Goal: Complete application form

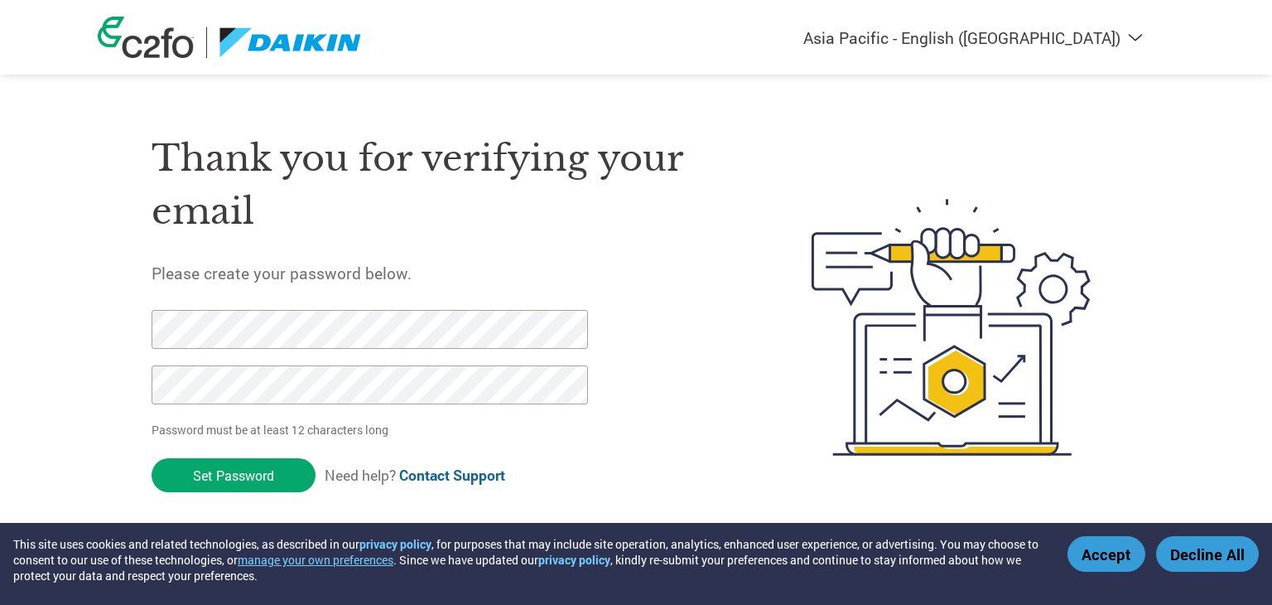
select select "en-IN"
click at [707, 432] on div "Thank you for verifying your email Please create your password below. Password …" at bounding box center [636, 261] width 1077 height 522
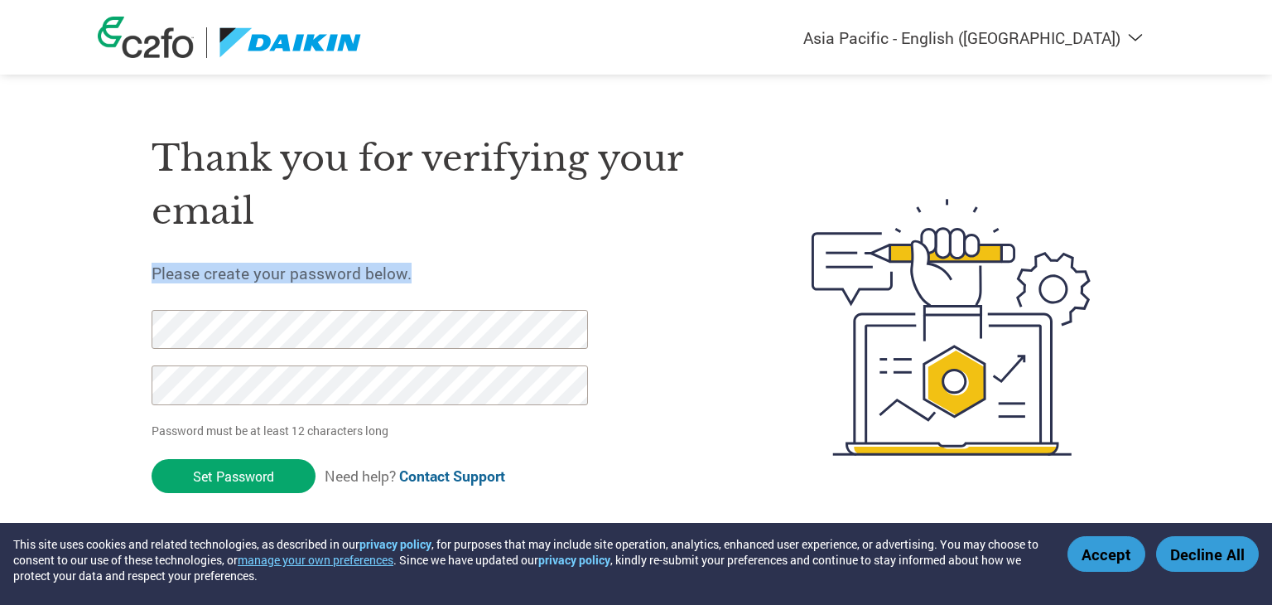
drag, startPoint x: 0, startPoint y: 0, endPoint x: 357, endPoint y: 244, distance: 432.6
click at [357, 244] on div "Thank you for verifying your email Please create your password below. Password …" at bounding box center [442, 327] width 581 height 439
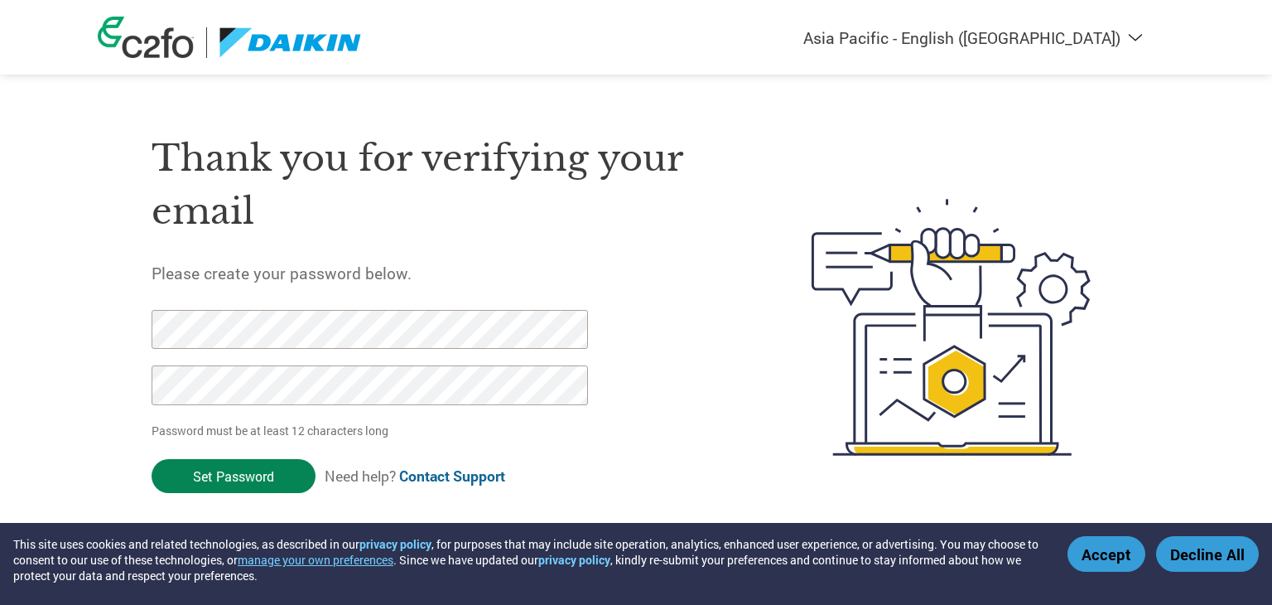
click at [258, 479] on input "Set Password" at bounding box center [234, 476] width 164 height 34
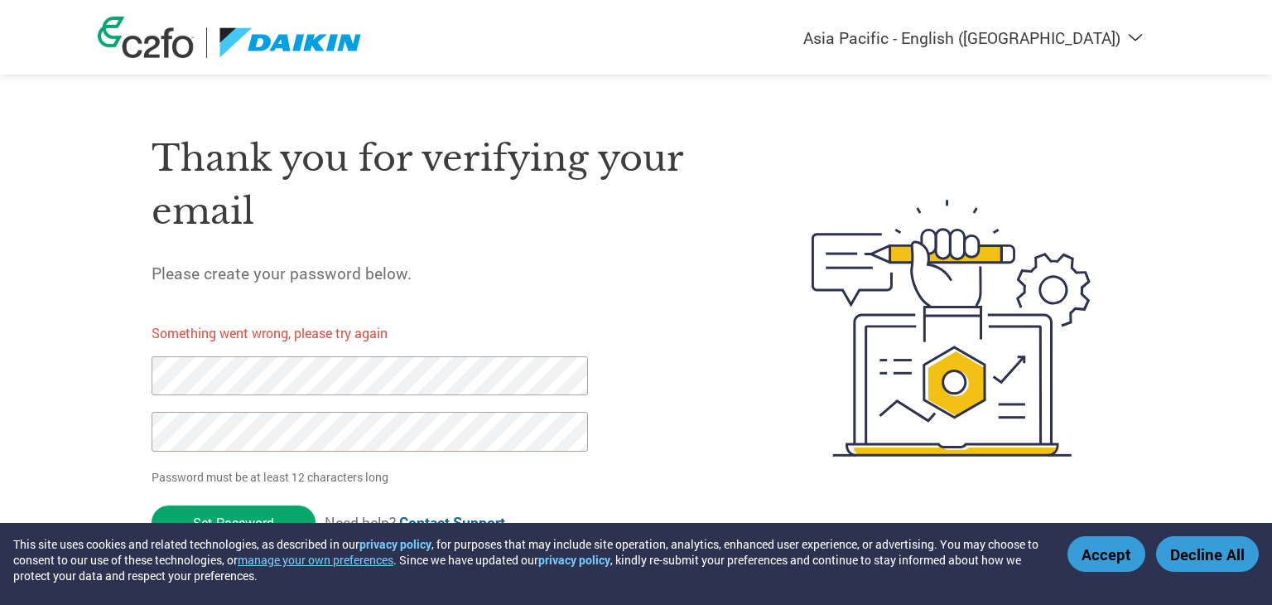
click at [1102, 552] on button "Accept" at bounding box center [1107, 554] width 78 height 36
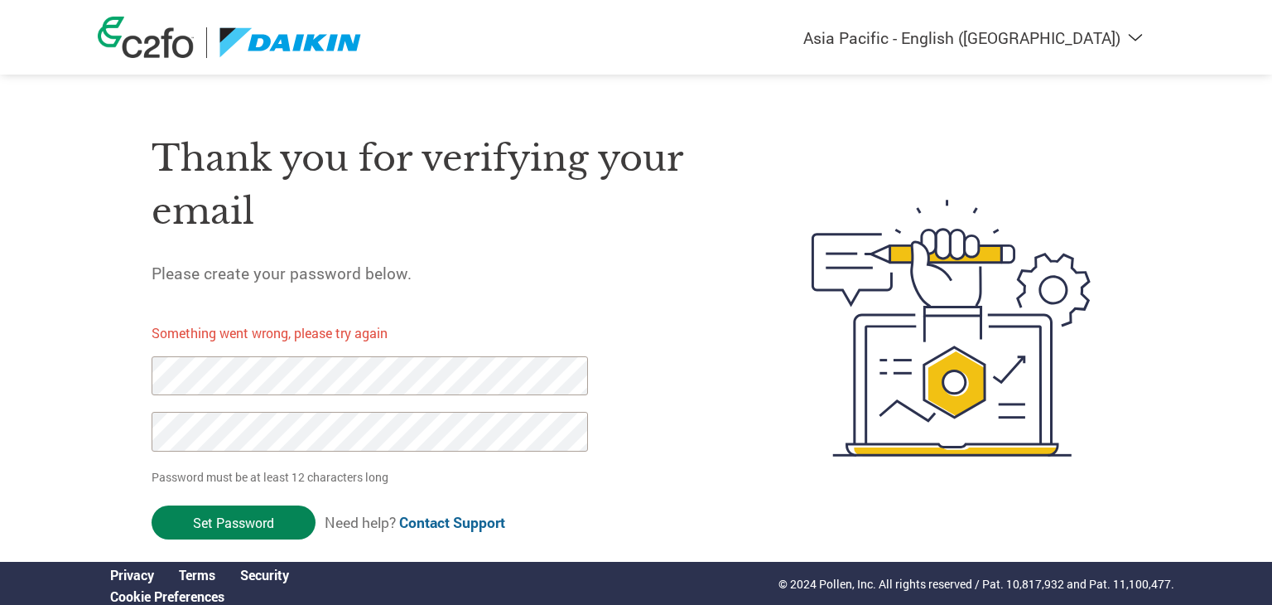
click at [215, 529] on input "Set Password" at bounding box center [234, 522] width 164 height 34
click at [1271, 276] on div "Americas - English Américas - Español Américas - Português Amériques - Français…" at bounding box center [636, 261] width 1272 height 523
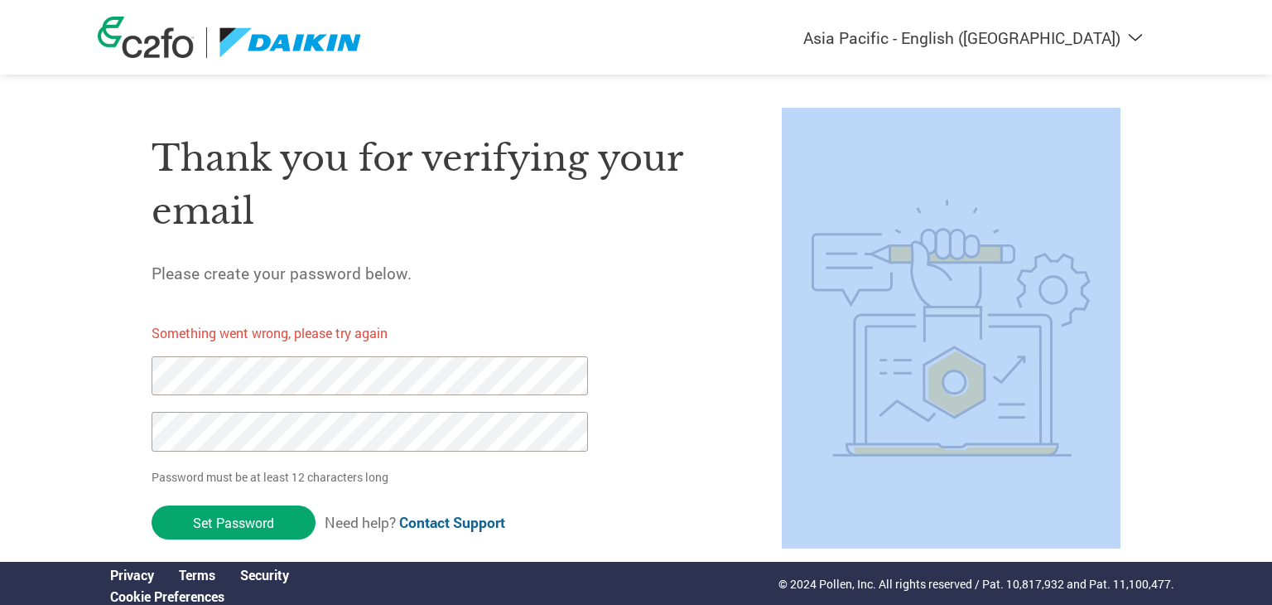
click at [1271, 276] on div "Americas - English Américas - Español Américas - Português Amériques - Français…" at bounding box center [636, 261] width 1272 height 523
drag, startPoint x: 1271, startPoint y: 276, endPoint x: 1271, endPoint y: 332, distance: 56.3
click at [1271, 332] on div "Americas - English Américas - Español Américas - Português Amériques - Français…" at bounding box center [636, 261] width 1272 height 523
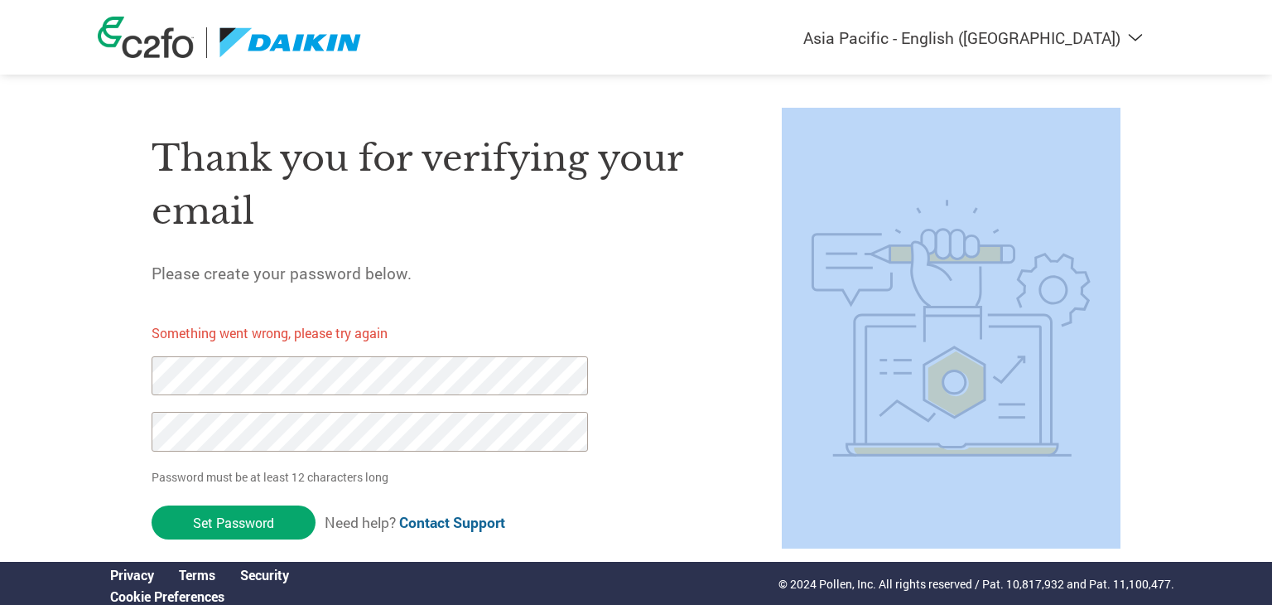
drag, startPoint x: 1271, startPoint y: 332, endPoint x: 1156, endPoint y: 297, distance: 120.3
click at [1156, 297] on div "Americas - English Américas - Español Américas - Português Amériques - Français…" at bounding box center [636, 261] width 1272 height 523
click at [1120, 35] on select "Americas - English Américas - Español [GEOGRAPHIC_DATA] - Português [GEOGRAPHIC…" at bounding box center [961, 37] width 383 height 21
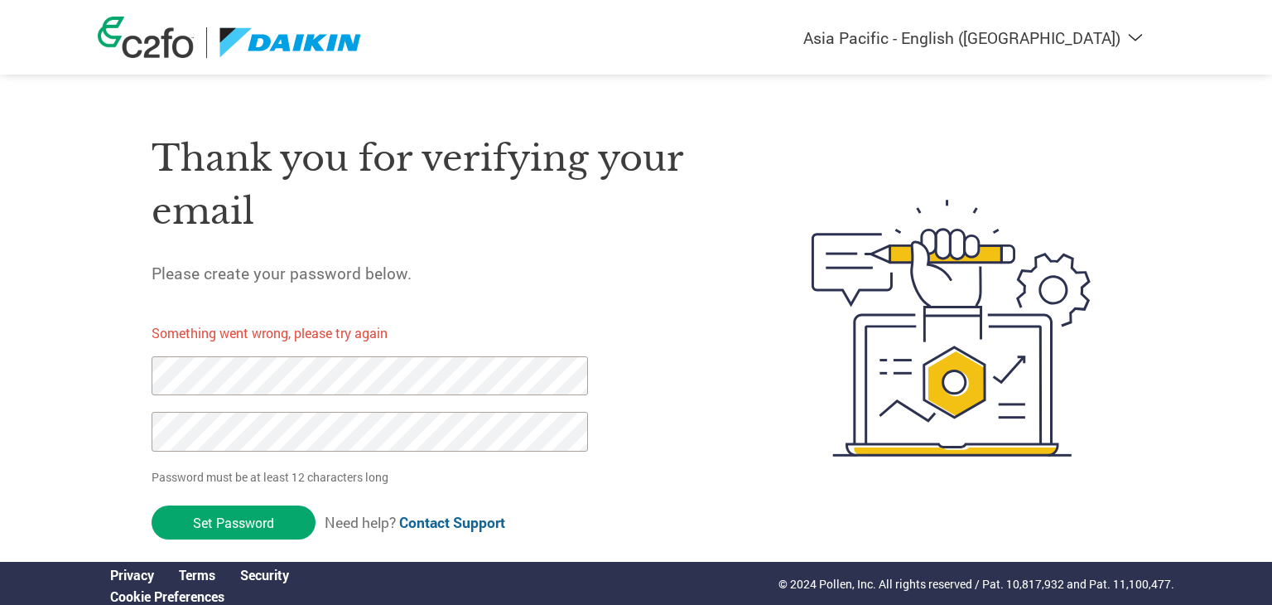
click at [460, 521] on link "Contact Support" at bounding box center [452, 522] width 106 height 19
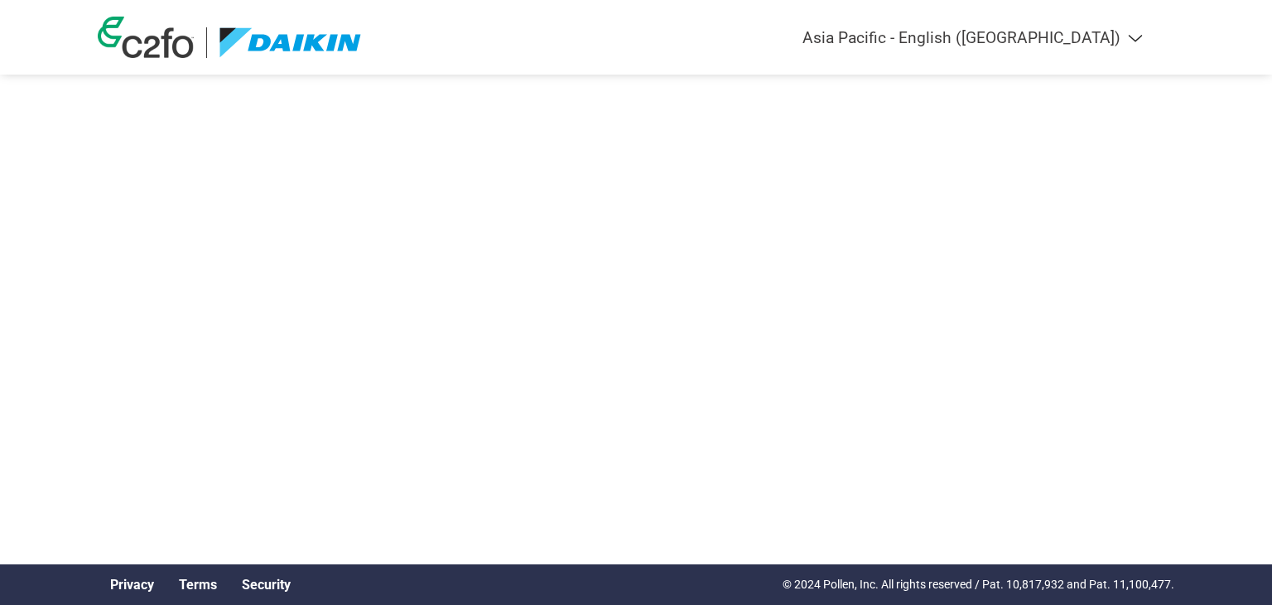
select select "en-IN"
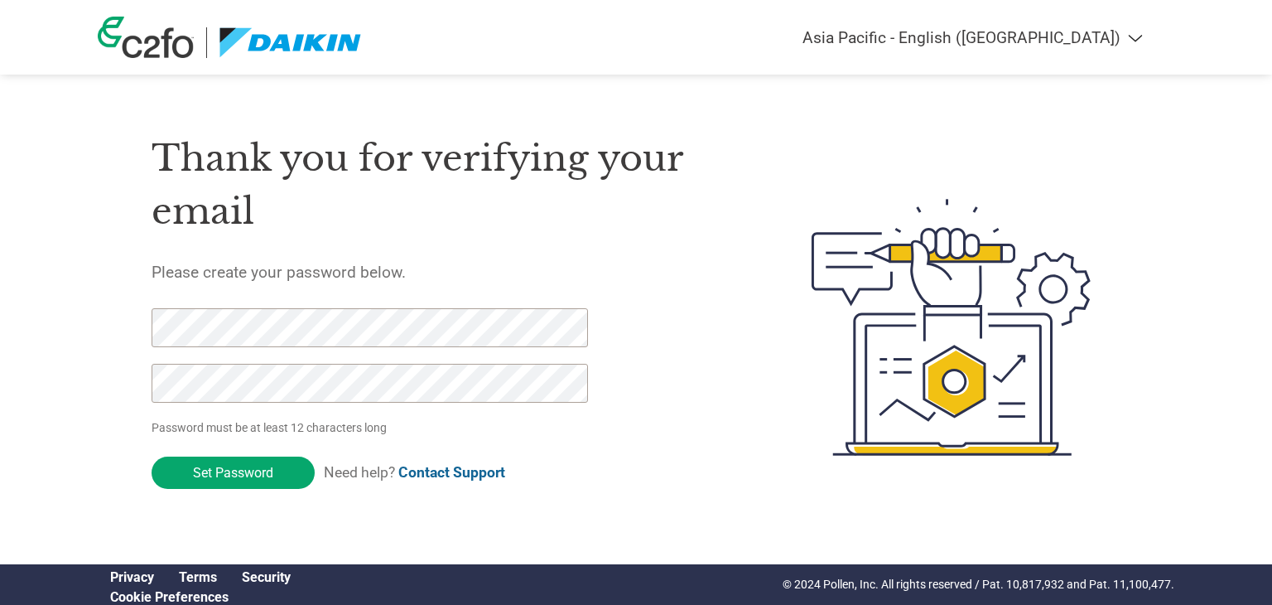
select select "en-IN"
click at [238, 477] on input "Set Password" at bounding box center [233, 473] width 163 height 32
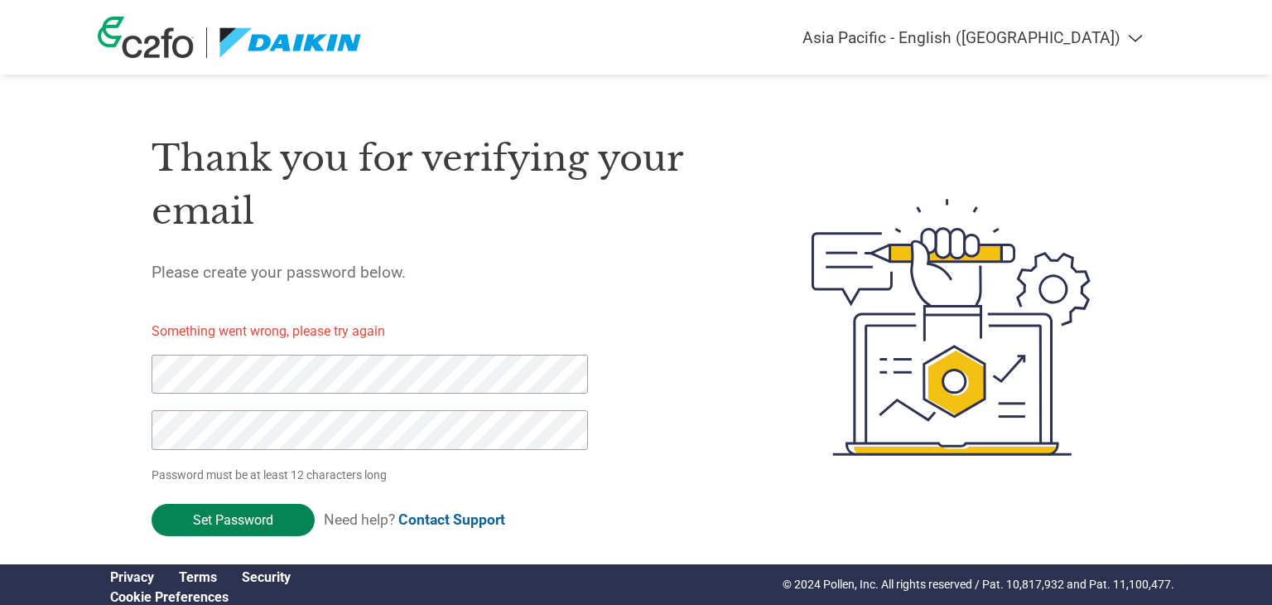
click at [219, 518] on input "Set Password" at bounding box center [233, 520] width 163 height 32
click at [214, 513] on input "Set Password" at bounding box center [233, 520] width 163 height 32
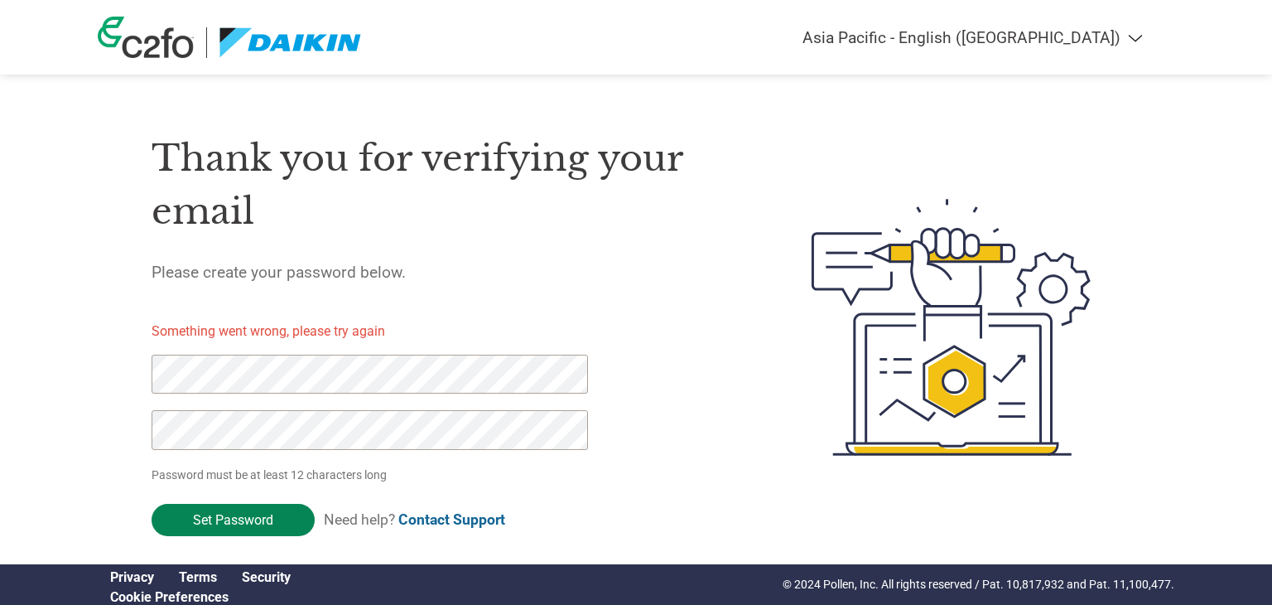
click at [231, 523] on input "Set Password" at bounding box center [233, 520] width 163 height 32
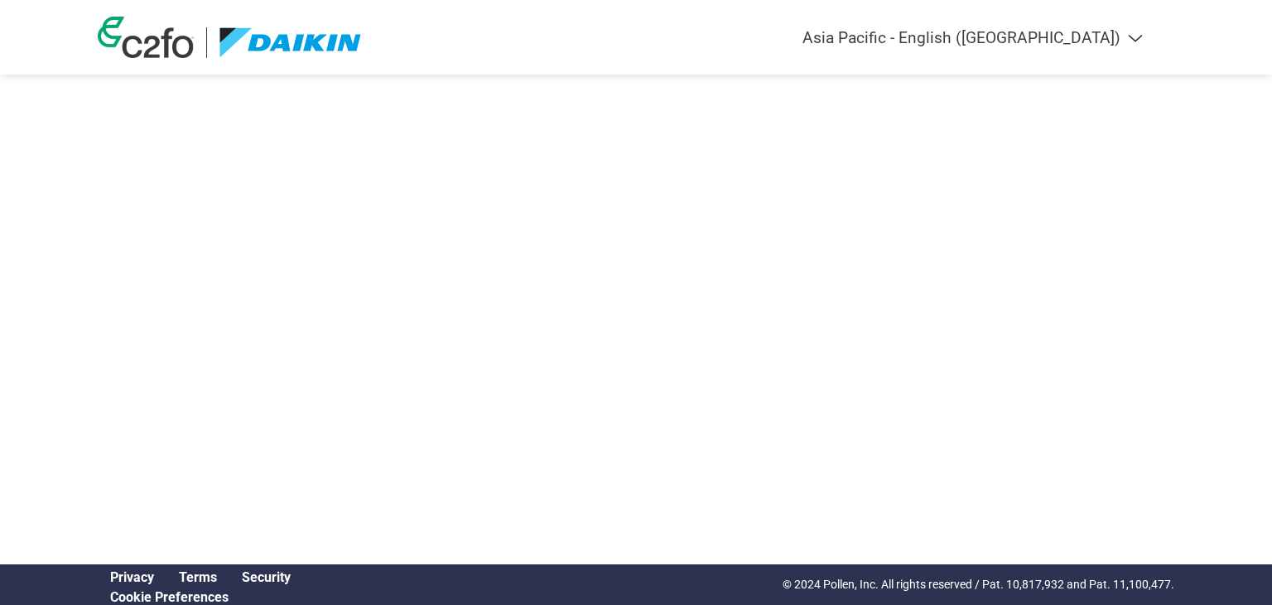
select select "en-IN"
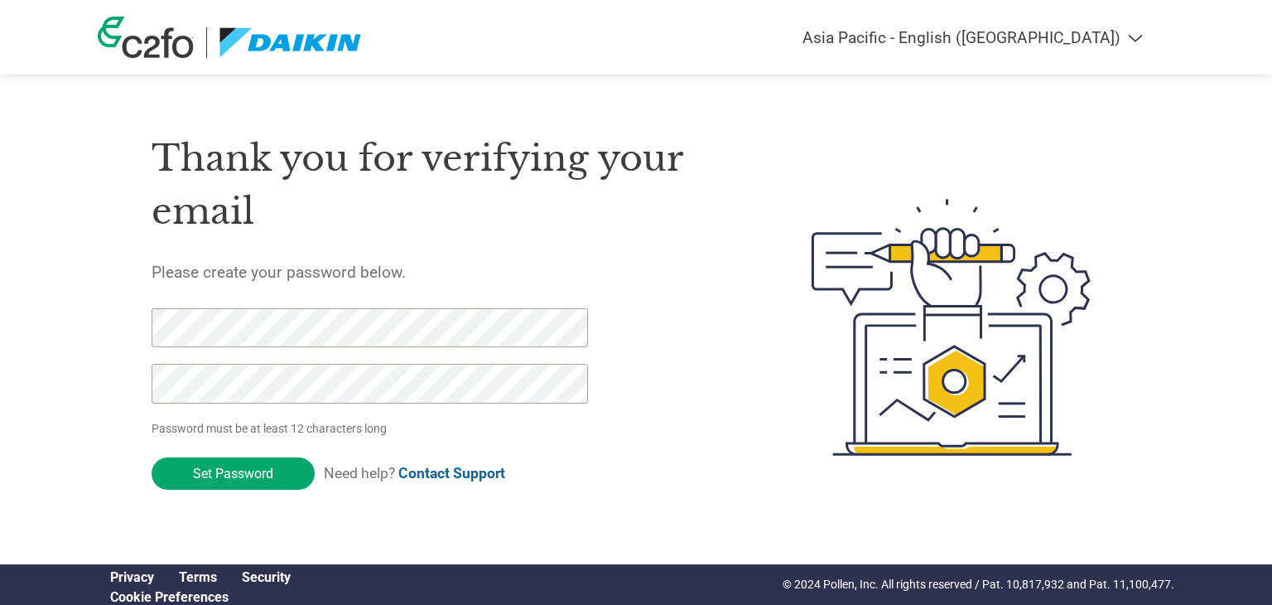
click at [1131, 40] on select "Americas - English Américas - Español Américas - Português Amériques - Français…" at bounding box center [961, 37] width 384 height 19
click at [880, 28] on select "Americas - English Américas - Español Américas - Português Amériques - Français…" at bounding box center [961, 37] width 384 height 19
click at [239, 469] on input "Set Password" at bounding box center [233, 473] width 163 height 32
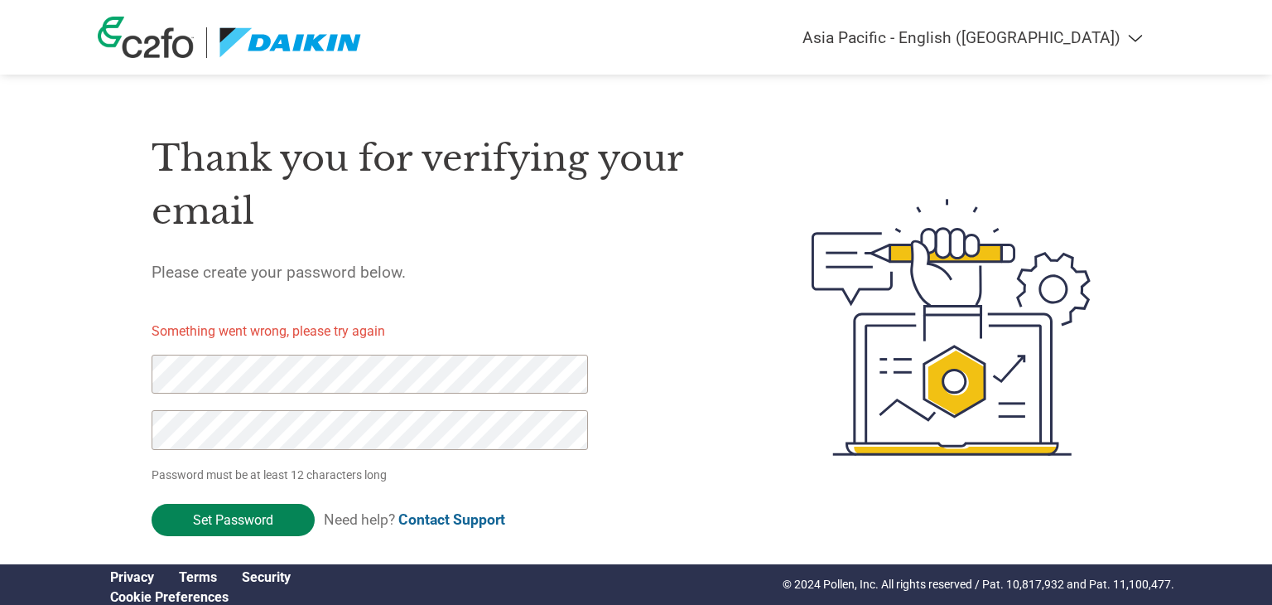
click at [236, 521] on input "Set Password" at bounding box center [233, 520] width 163 height 32
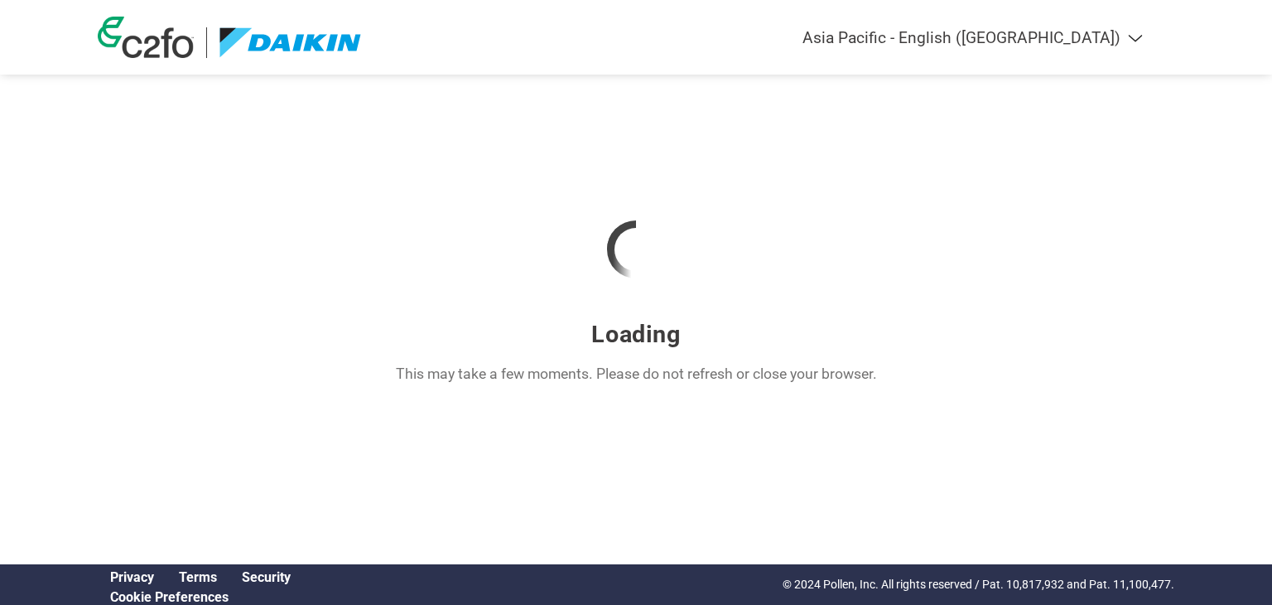
click at [236, 512] on html "Americas - English Américas - Español Américas - Português Amériques - Français…" at bounding box center [636, 256] width 1272 height 512
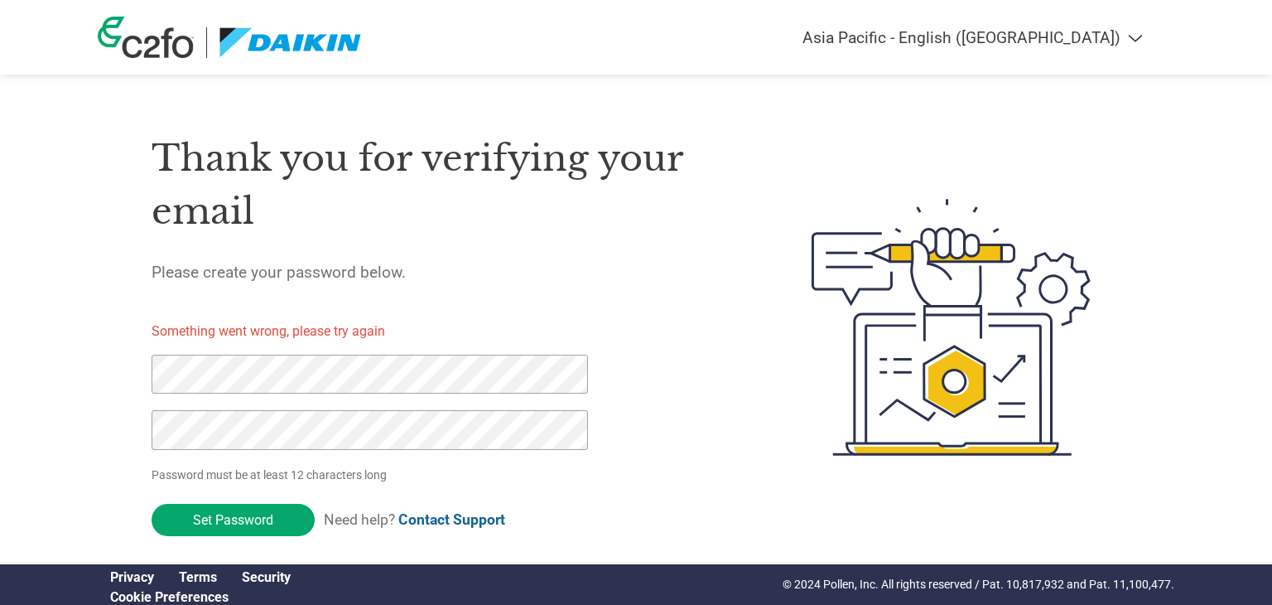
click at [236, 521] on input "Set Password" at bounding box center [233, 520] width 163 height 32
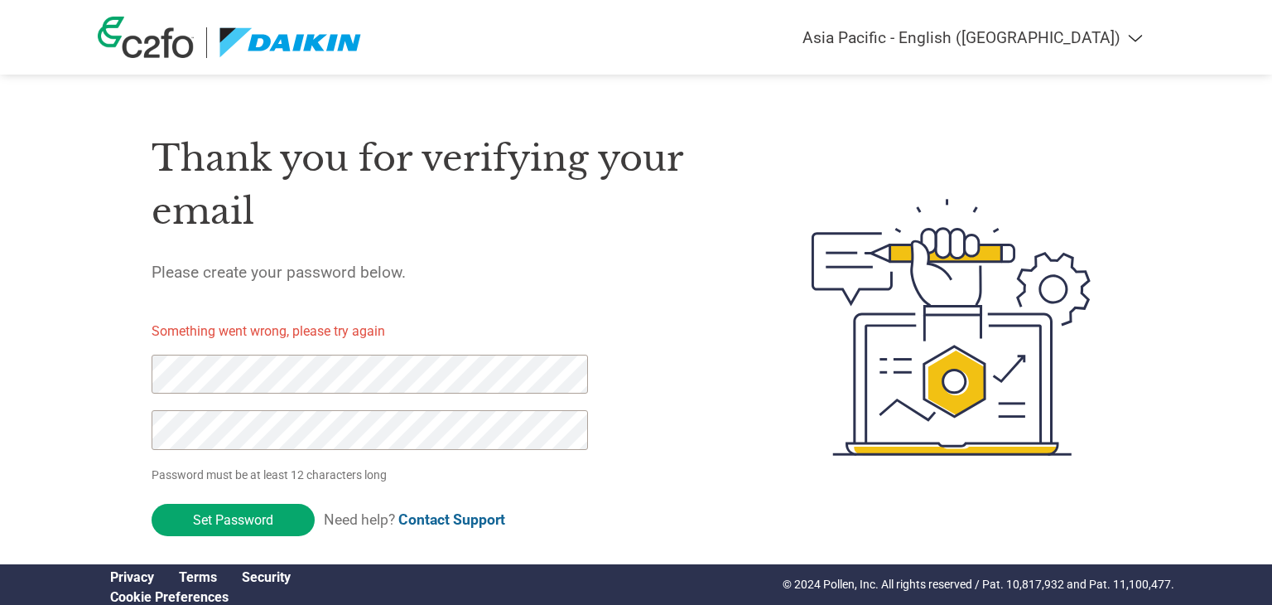
click at [236, 521] on input "Set Password" at bounding box center [233, 520] width 163 height 32
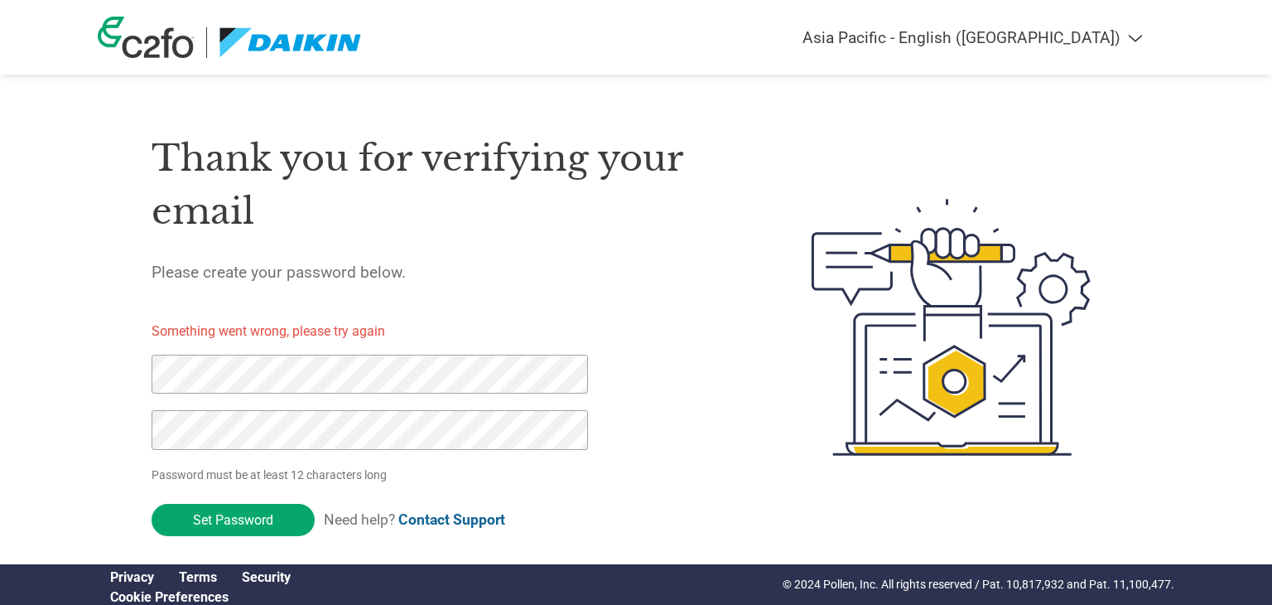
click at [236, 521] on input "Set Password" at bounding box center [233, 520] width 163 height 32
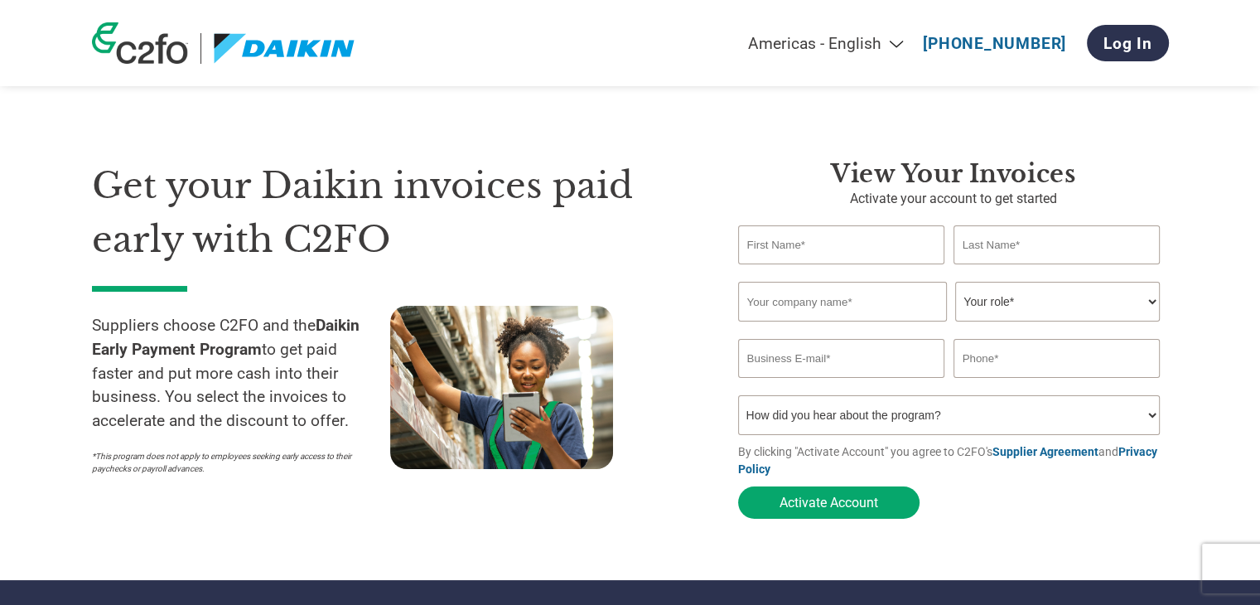
click at [796, 248] on input "text" at bounding box center [841, 244] width 207 height 39
type input "M"
click at [796, 248] on input "MD [PERSON_NAME]" at bounding box center [841, 244] width 207 height 39
click at [818, 241] on input "MD AR [PERSON_NAME]" at bounding box center [841, 244] width 207 height 39
type input "MD [PERSON_NAME]"
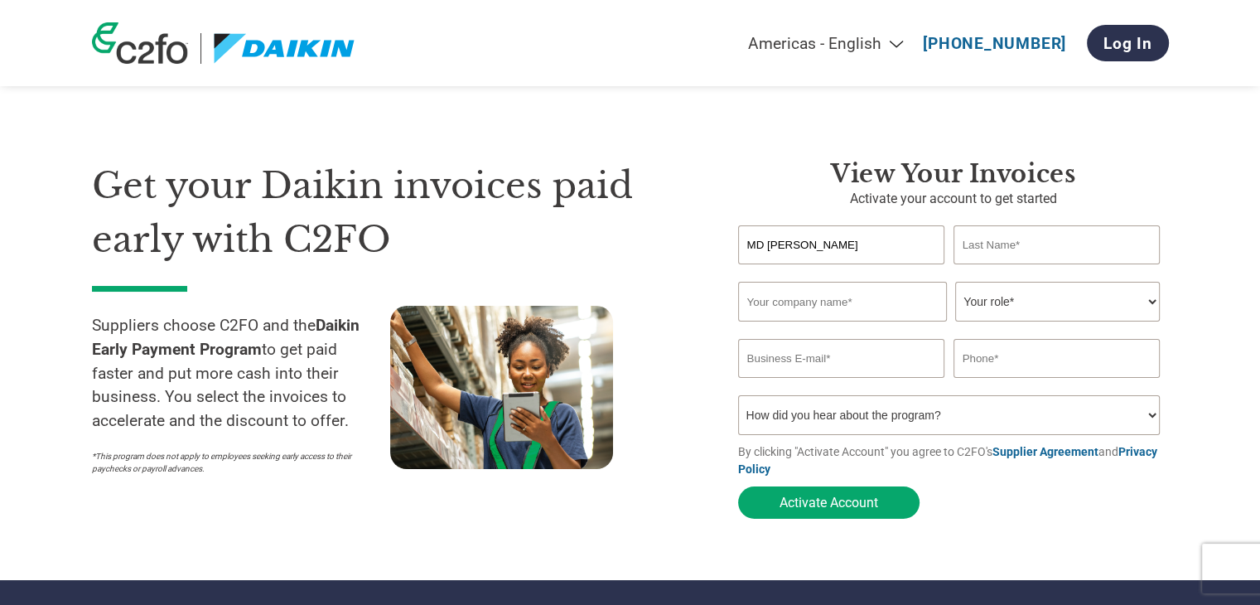
click at [987, 248] on input "text" at bounding box center [1056, 244] width 207 height 39
type input "ALAM"
click at [885, 304] on input "text" at bounding box center [842, 302] width 209 height 40
type input "MA Cool Engineers"
click at [1049, 308] on select "Your role* CFO Controller Credit Manager Finance Director Treasurer CEO Preside…" at bounding box center [1057, 302] width 205 height 40
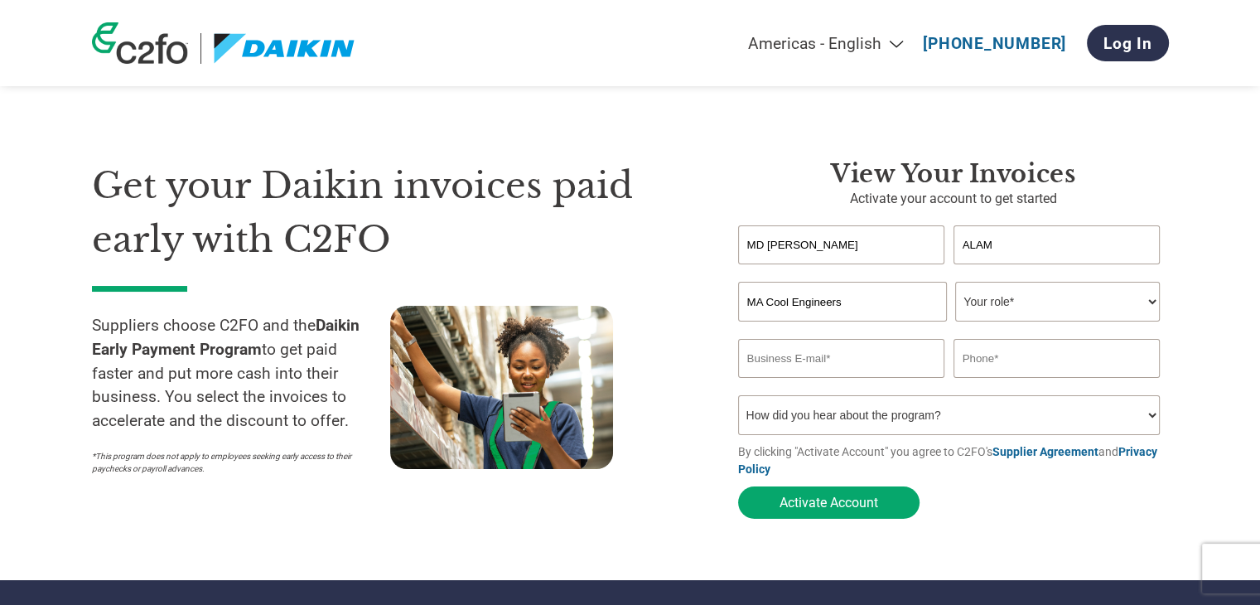
select select "OWNER_FOUNDER"
click at [955, 282] on select "Your role* CFO Controller Credit Manager Finance Director Treasurer CEO Preside…" at bounding box center [1057, 302] width 205 height 40
click at [789, 357] on input "email" at bounding box center [841, 358] width 207 height 39
type input "[EMAIL_ADDRESS][DOMAIN_NAME]"
click at [981, 367] on input "text" at bounding box center [1056, 358] width 207 height 39
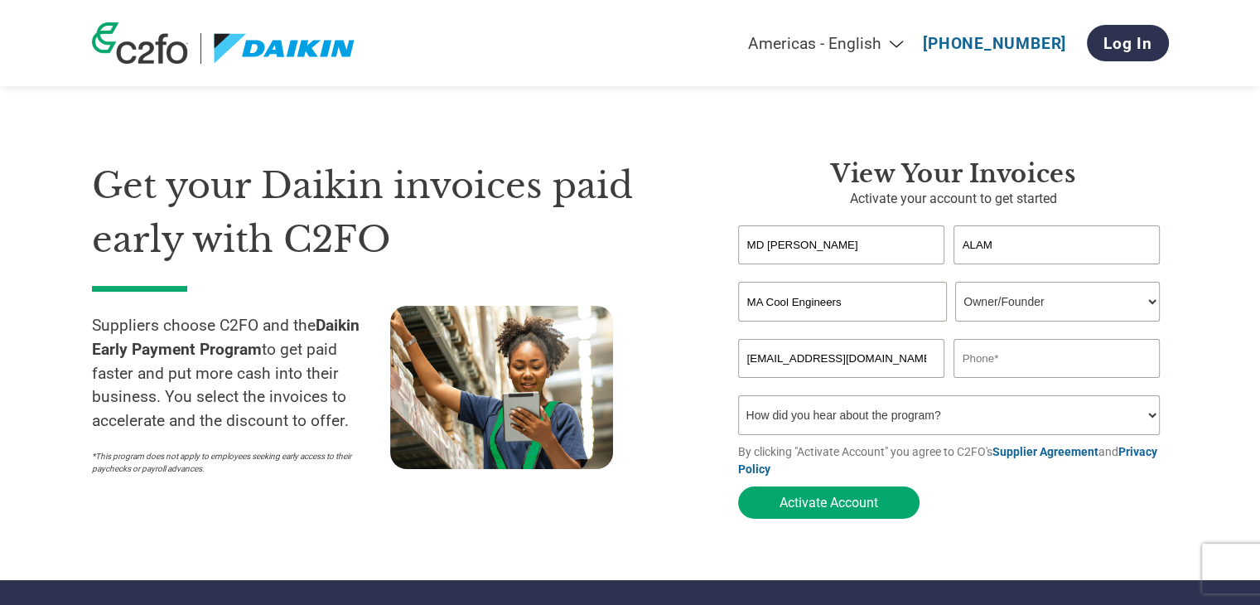
type input "9"
type input "9810317342"
click at [957, 418] on select "How did you hear about the program? Received a letter Email Social Media Online…" at bounding box center [949, 415] width 422 height 40
select select "Other"
click at [738, 398] on select "How did you hear about the program? Received a letter Email Social Media Online…" at bounding box center [949, 415] width 422 height 40
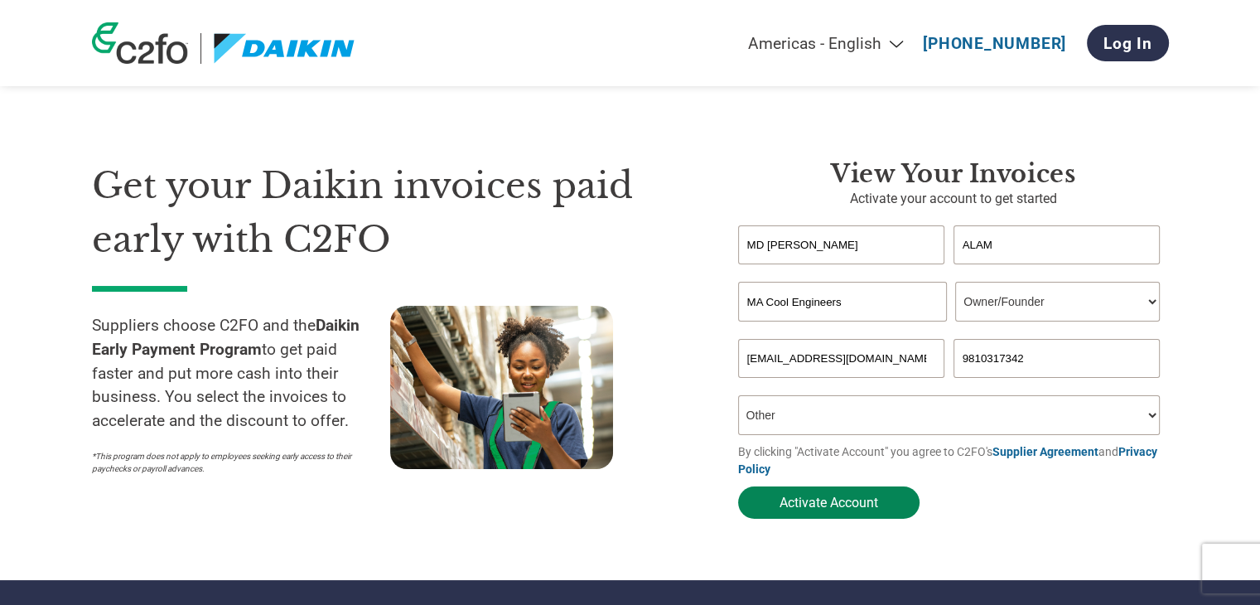
click at [828, 513] on button "Activate Account" at bounding box center [828, 502] width 181 height 32
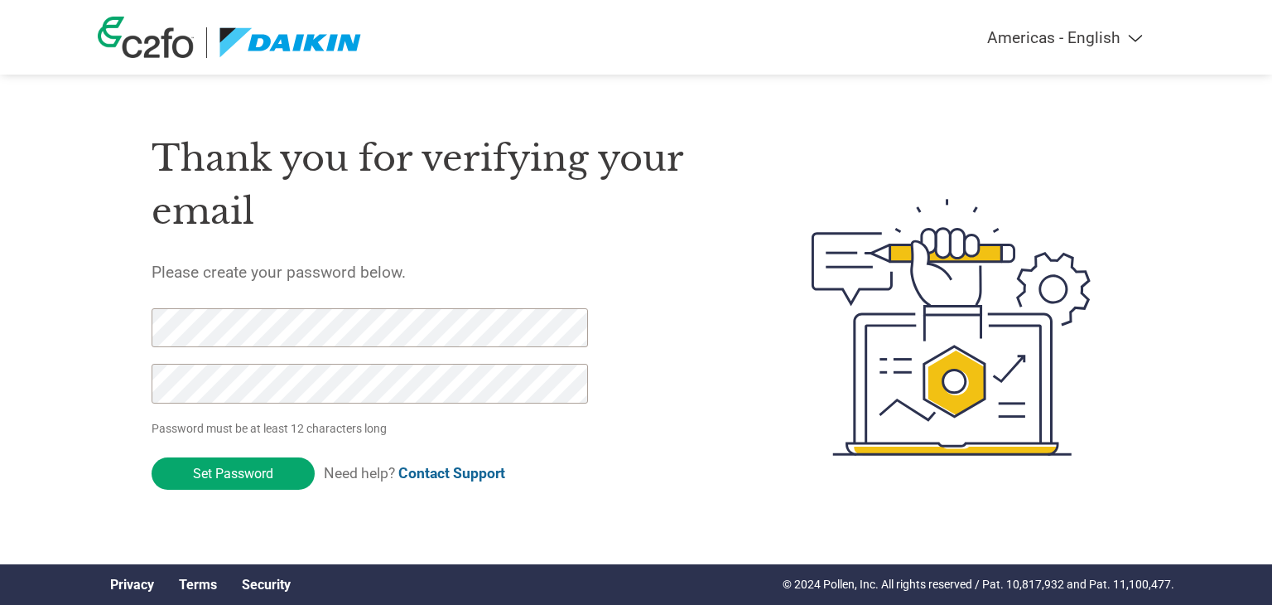
click at [1106, 39] on select "Americas - English Américas - Español [GEOGRAPHIC_DATA] - Português [GEOGRAPHIC…" at bounding box center [961, 37] width 384 height 19
select select "en-IN"
click at [880, 28] on select "Americas - English Américas - Español [GEOGRAPHIC_DATA] - Português [GEOGRAPHIC…" at bounding box center [961, 37] width 384 height 19
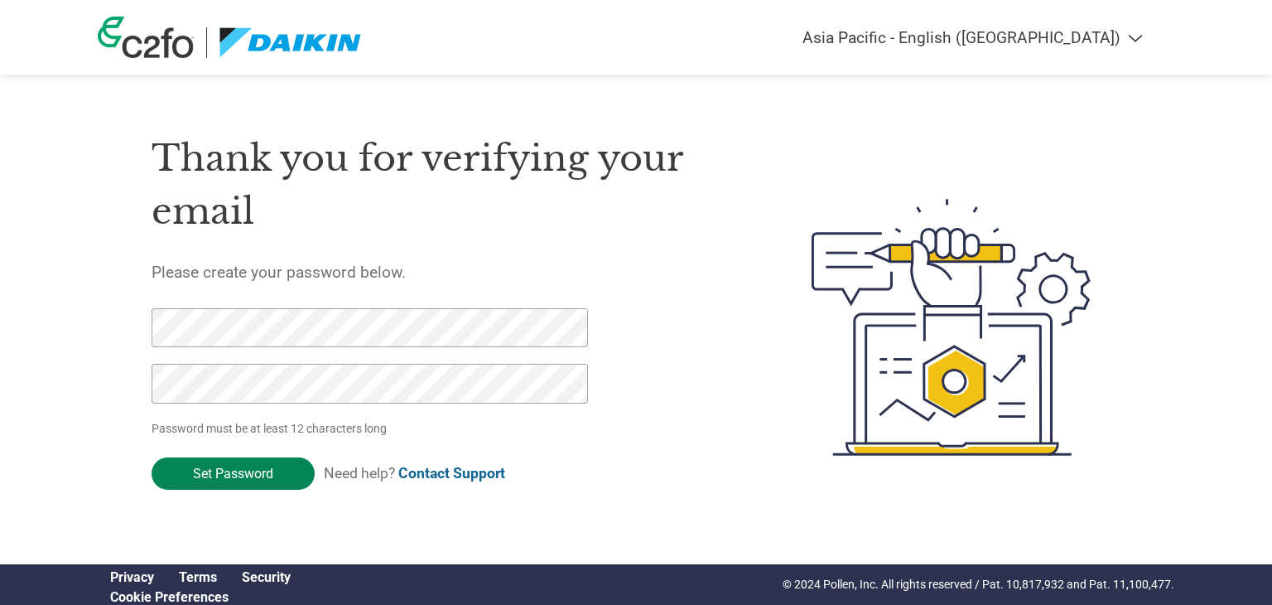
click at [216, 465] on input "Set Password" at bounding box center [233, 473] width 163 height 32
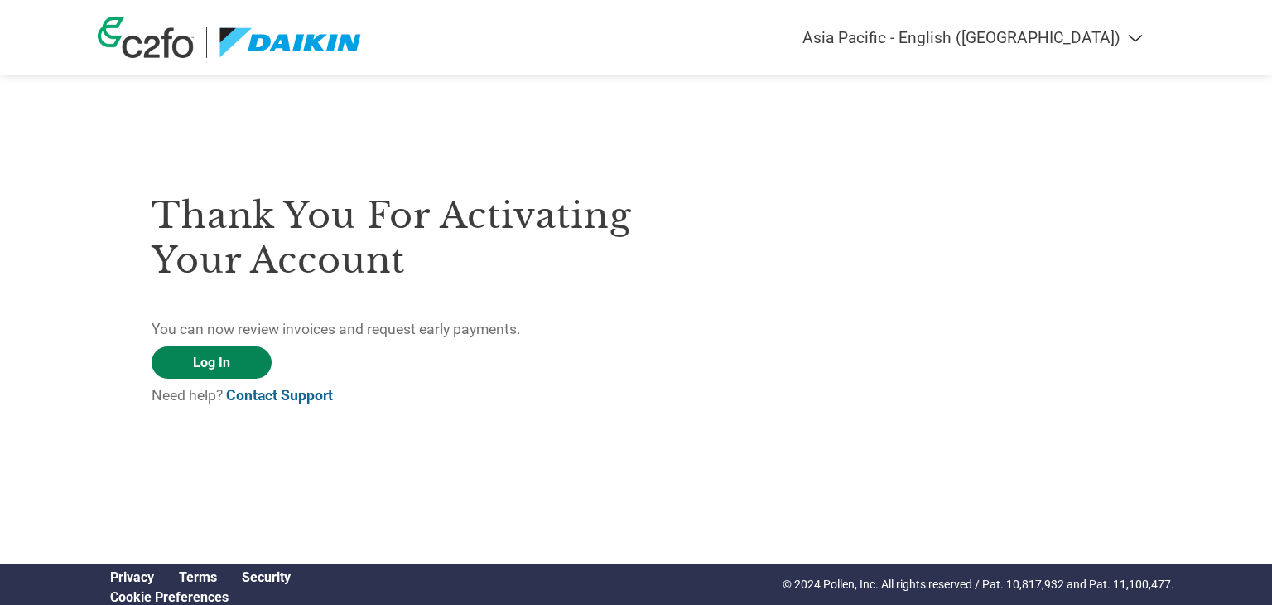
click at [195, 359] on link "Log In" at bounding box center [212, 362] width 120 height 32
